Goal: Find specific page/section: Find specific page/section

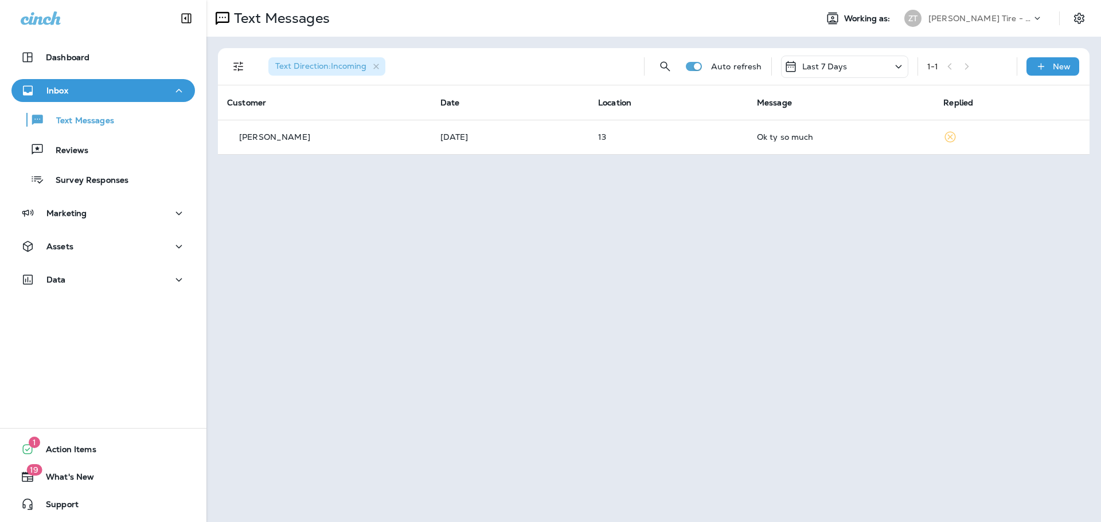
click at [967, 5] on div "Text Messages Working as: [PERSON_NAME] Tire - Hills & [PERSON_NAME]" at bounding box center [653, 18] width 894 height 37
click at [967, 10] on div "[PERSON_NAME] Tire - Hills & [PERSON_NAME]" at bounding box center [979, 18] width 103 height 17
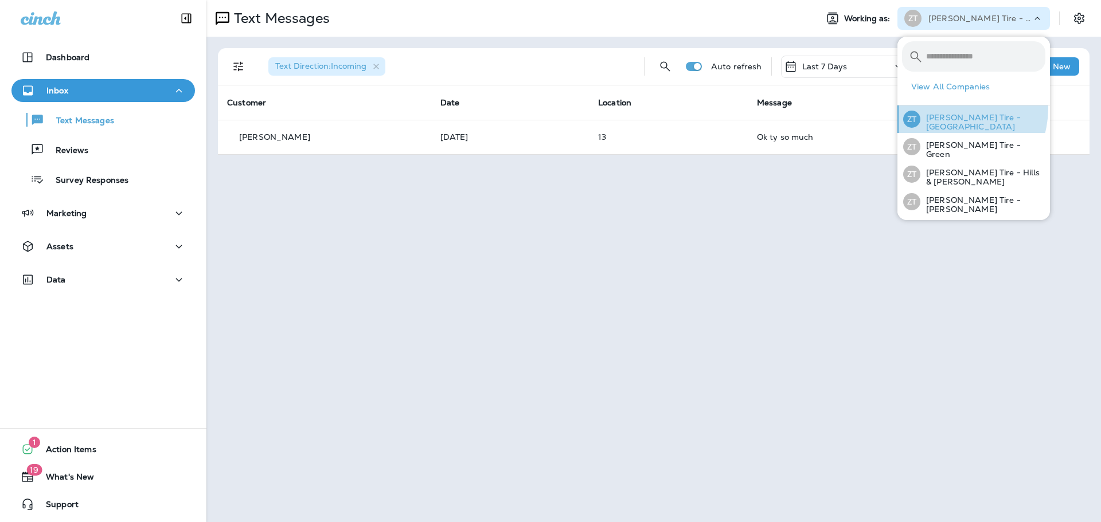
click at [950, 108] on div "[PERSON_NAME] Tire - [GEOGRAPHIC_DATA]" at bounding box center [973, 119] width 151 height 28
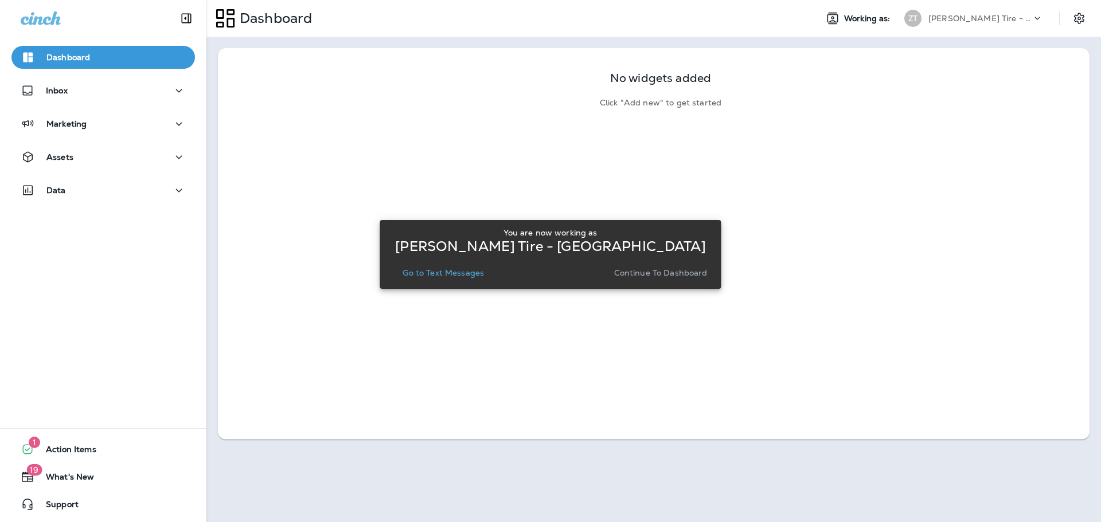
click at [633, 277] on p "Continue to Dashboard" at bounding box center [660, 272] width 93 height 9
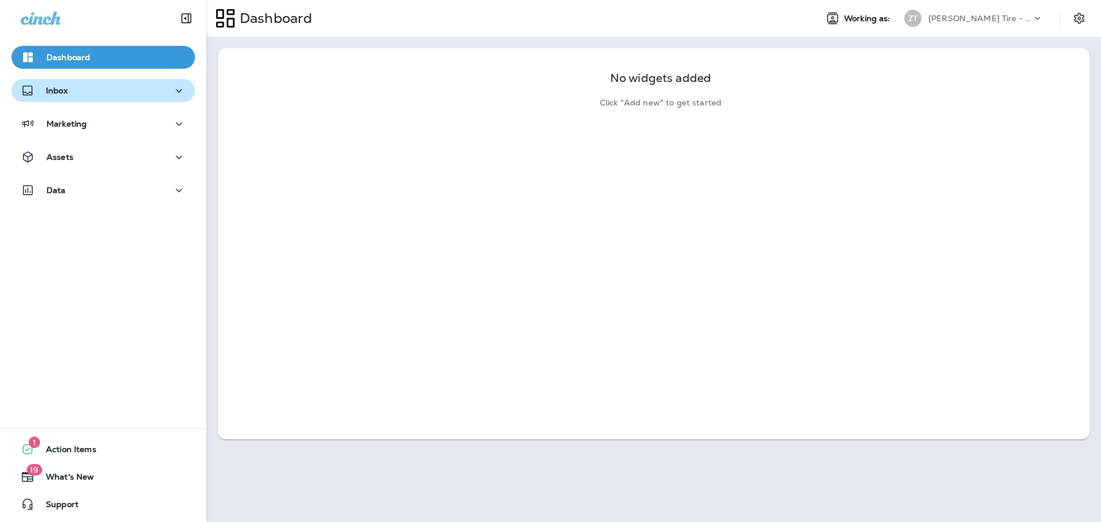
click at [95, 95] on div "Inbox" at bounding box center [103, 91] width 165 height 14
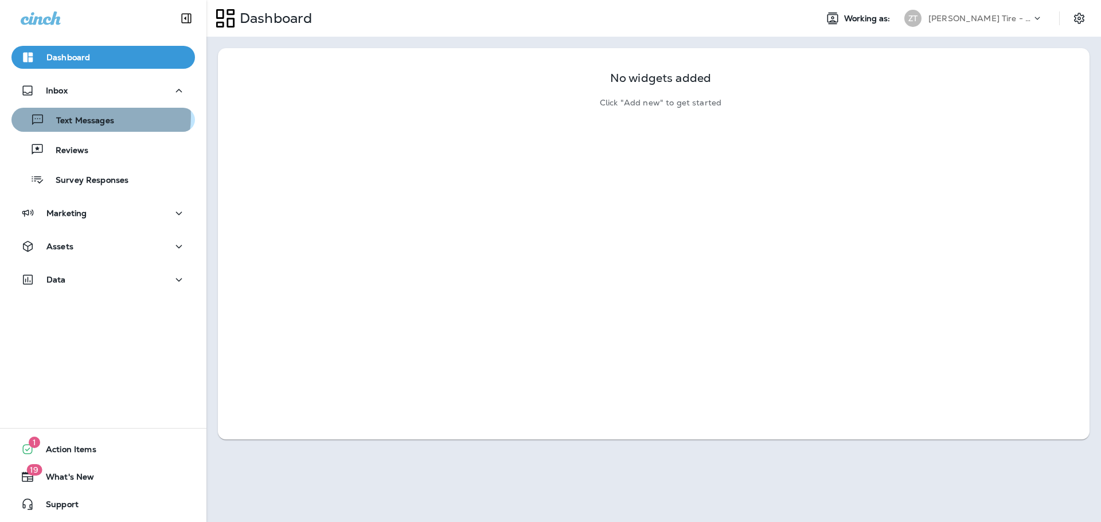
click at [87, 116] on p "Text Messages" at bounding box center [79, 121] width 69 height 11
